Goal: Task Accomplishment & Management: Use online tool/utility

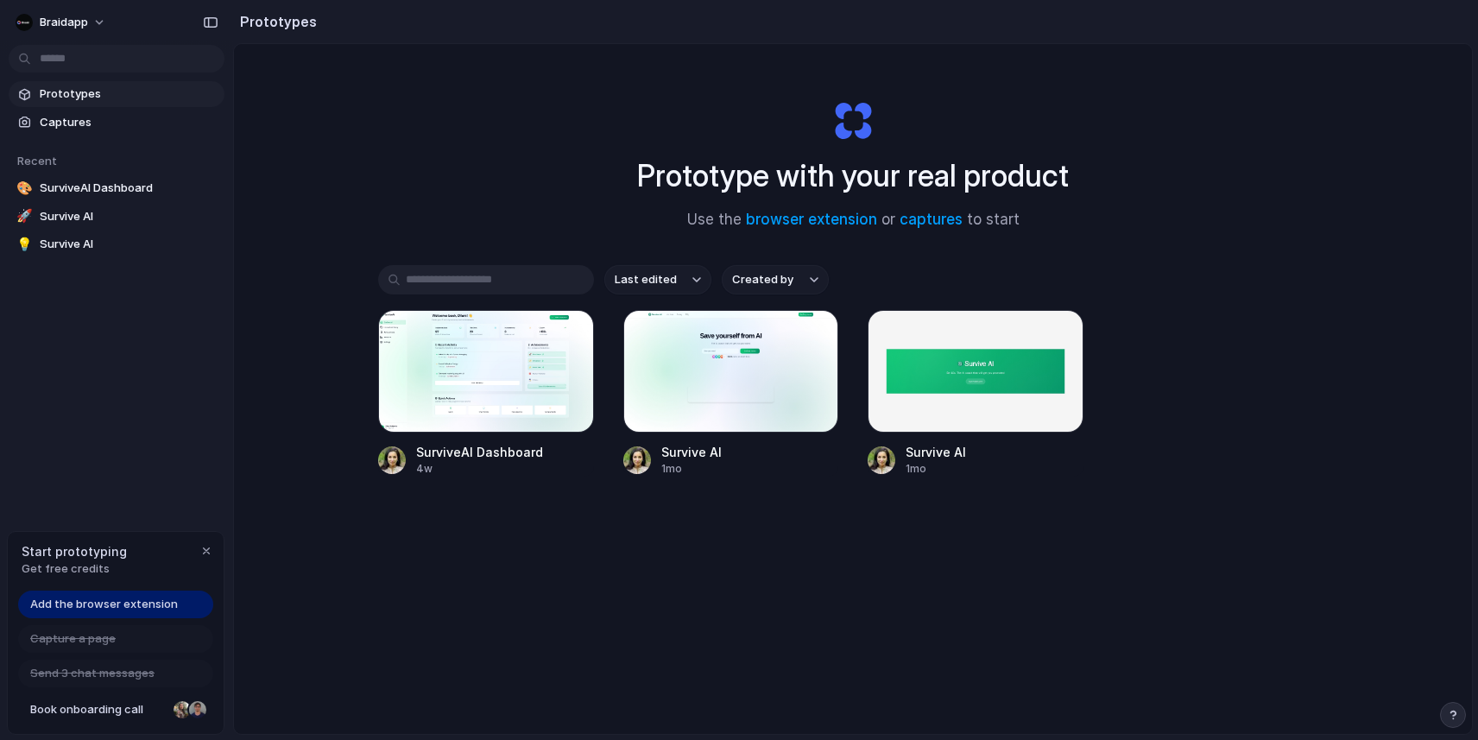
click at [593, 210] on div "Prototype with your real product Use the browser extension or captures to start" at bounding box center [853, 158] width 691 height 186
click at [917, 215] on link "captures" at bounding box center [931, 219] width 63 height 17
click at [805, 214] on link "browser extension" at bounding box center [811, 219] width 131 height 17
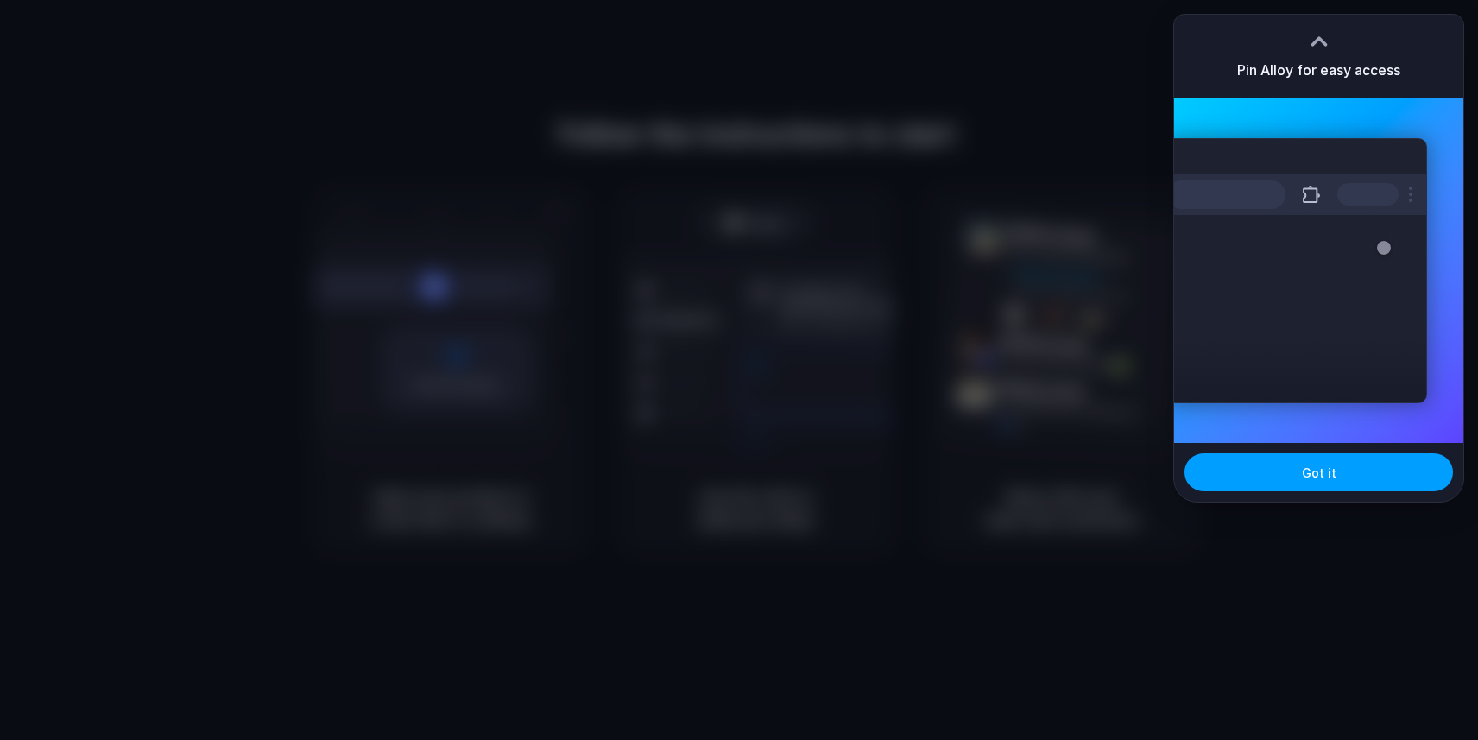
click at [1348, 485] on button "Got it" at bounding box center [1318, 472] width 268 height 38
